Goal: Check status: Check status

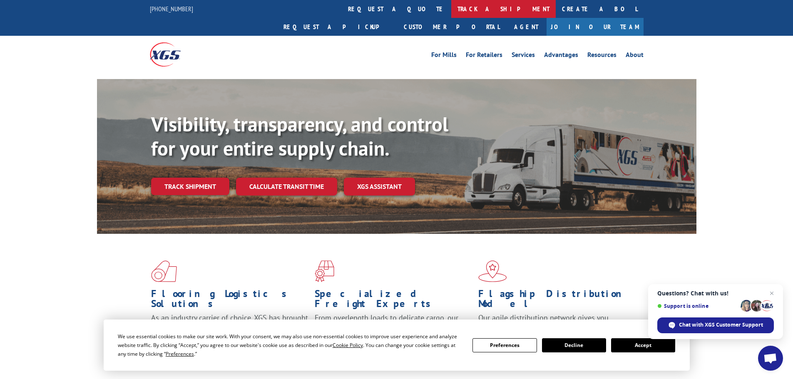
click at [451, 5] on link "track a shipment" at bounding box center [503, 9] width 105 height 18
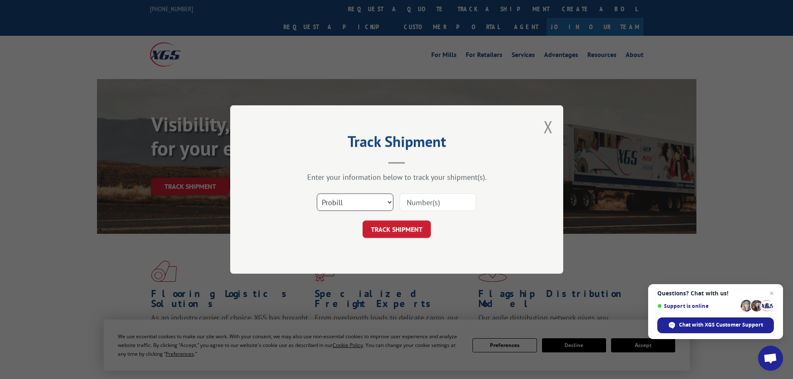
click at [391, 203] on select "Select category... Probill BOL PO" at bounding box center [355, 202] width 77 height 17
select select "bol"
click at [317, 194] on select "Select category... Probill BOL PO" at bounding box center [355, 202] width 77 height 17
click at [418, 202] on input at bounding box center [438, 202] width 77 height 17
type input "0914212"
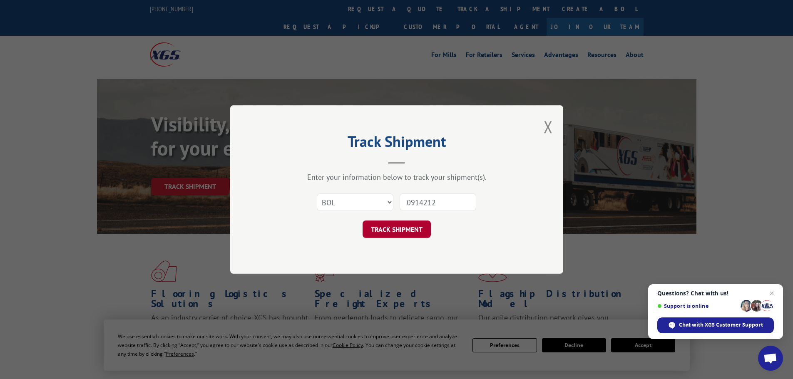
click at [396, 223] on button "TRACK SHIPMENT" at bounding box center [397, 229] width 68 height 17
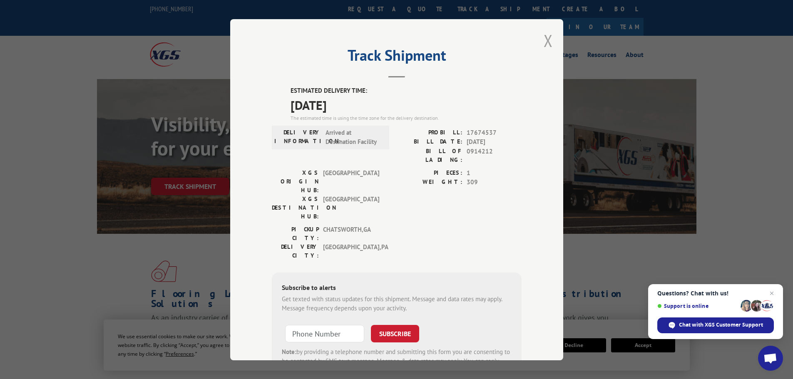
click at [544, 40] on button "Close modal" at bounding box center [548, 41] width 9 height 22
